Goal: Task Accomplishment & Management: Use online tool/utility

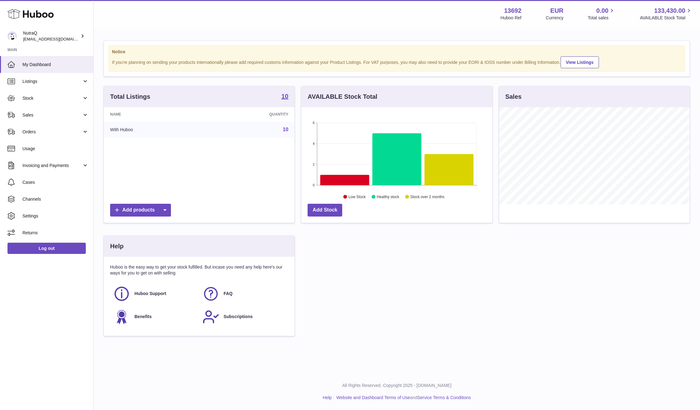
scroll to position [311692, 311598]
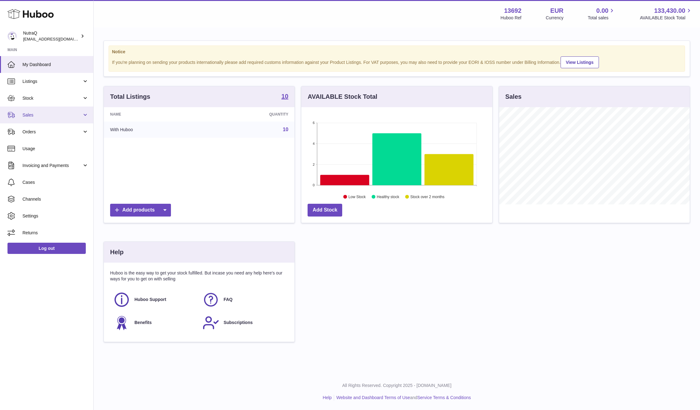
click at [38, 119] on link "Sales" at bounding box center [46, 115] width 93 height 17
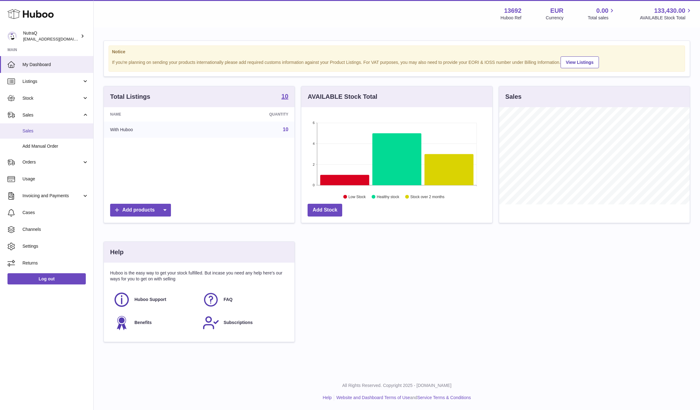
click at [46, 132] on span "Sales" at bounding box center [55, 131] width 66 height 6
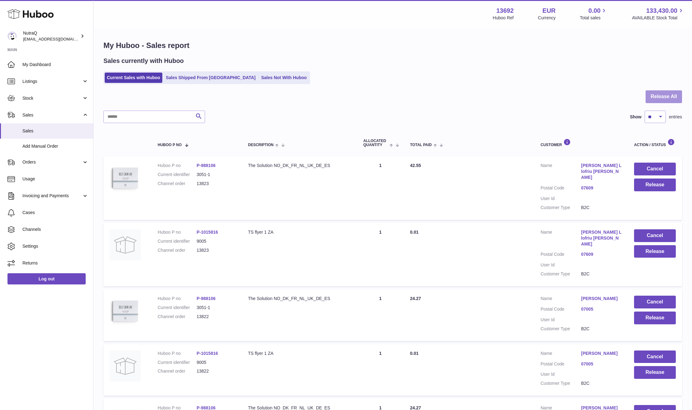
click at [667, 99] on button "Release All" at bounding box center [664, 96] width 36 height 13
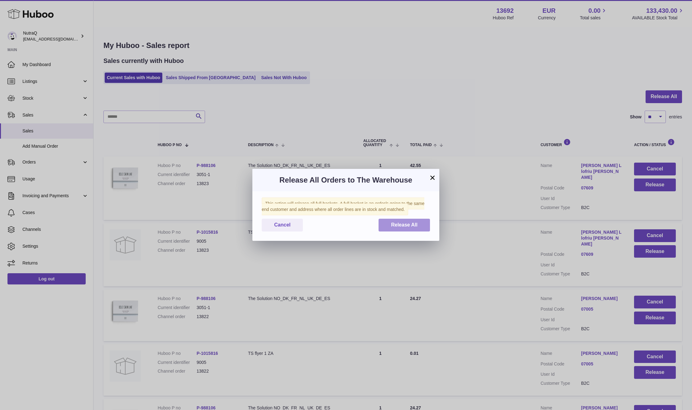
click at [417, 224] on button "Release All" at bounding box center [404, 225] width 51 height 13
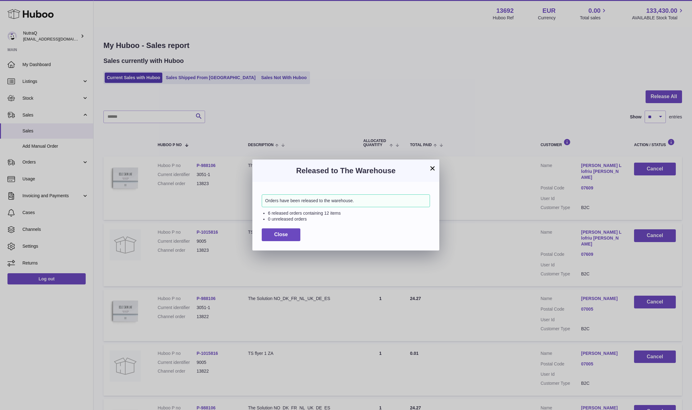
click at [289, 241] on div "Orders have been released to the warehouse. 6 released orders containing 12 ite…" at bounding box center [346, 216] width 187 height 68
click at [288, 239] on button "Close" at bounding box center [281, 235] width 39 height 13
